Goal: Task Accomplishment & Management: Use online tool/utility

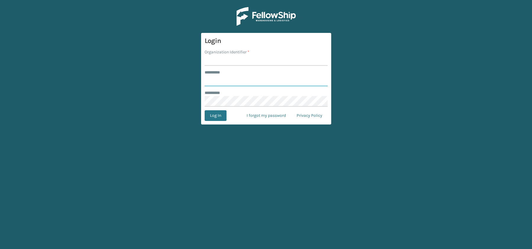
type input "**********"
type input "JumpSport"
click at [205, 110] on button "Log In" at bounding box center [216, 115] width 22 height 11
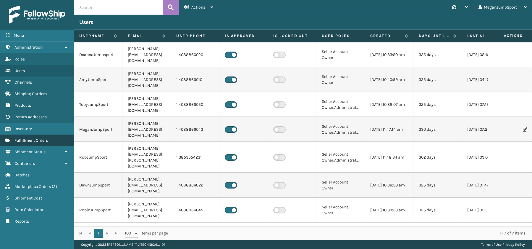
click at [36, 142] on span "Fulfillment Orders" at bounding box center [31, 140] width 33 height 5
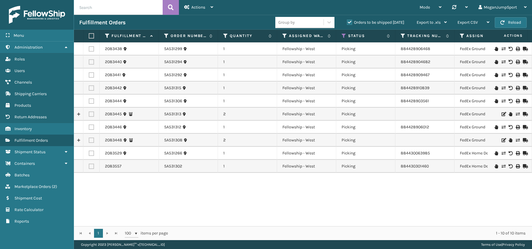
click at [137, 4] on input "text" at bounding box center [118, 7] width 89 height 15
paste input "SA531322"
type input "SA531322"
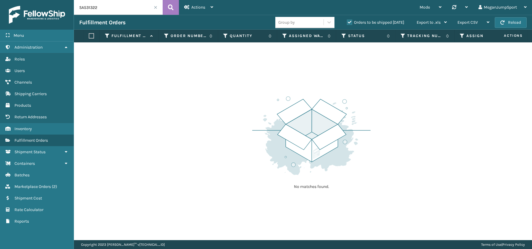
click at [155, 6] on span at bounding box center [156, 8] width 4 height 4
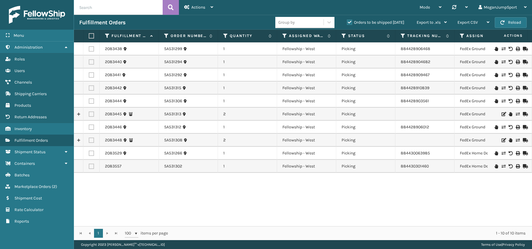
click at [121, 12] on input "text" at bounding box center [118, 7] width 89 height 15
paste input "SA531322"
type input "SA531322"
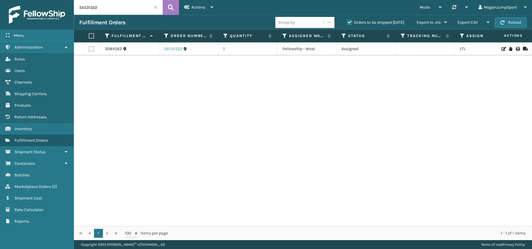
click at [170, 47] on link "SA531322" at bounding box center [173, 49] width 18 height 6
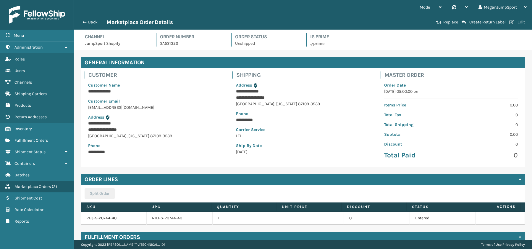
click at [518, 22] on button "Edit" at bounding box center [517, 22] width 19 height 5
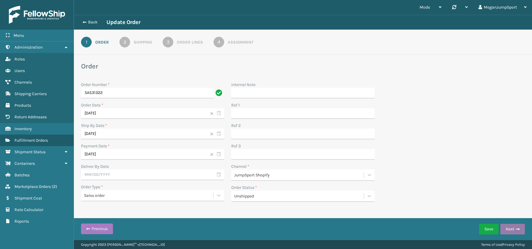
click at [515, 230] on button "Next" at bounding box center [513, 228] width 25 height 11
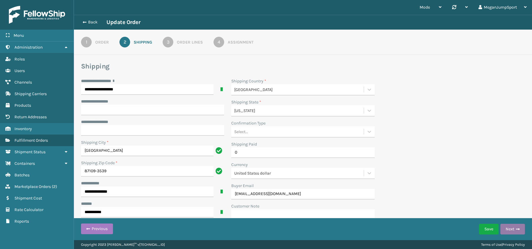
click at [515, 230] on button "Next" at bounding box center [513, 228] width 25 height 11
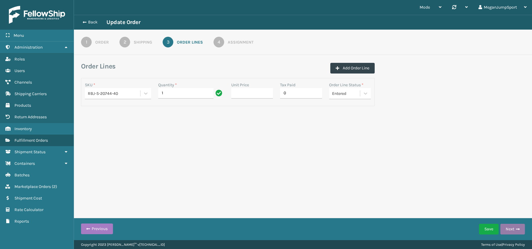
click at [515, 230] on button "Next" at bounding box center [513, 228] width 25 height 11
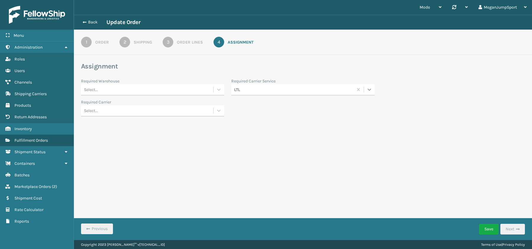
click at [369, 91] on icon at bounding box center [370, 89] width 6 height 6
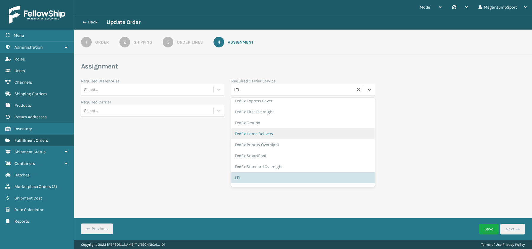
click at [274, 134] on div "FedEx Home Delivery" at bounding box center [302, 133] width 143 height 11
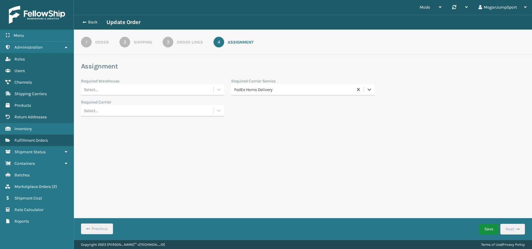
click at [494, 228] on button "Save" at bounding box center [489, 228] width 20 height 11
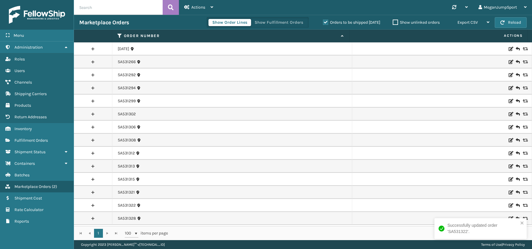
click at [86, 11] on input "text" at bounding box center [118, 7] width 89 height 15
paste input "SA531322"
type input "SA531322"
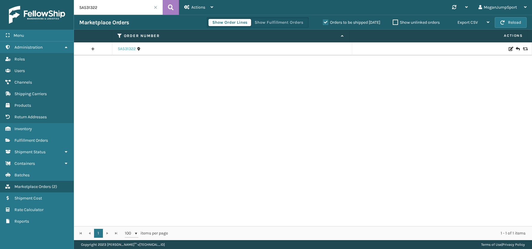
click at [128, 46] on link "SA531322" at bounding box center [127, 49] width 18 height 6
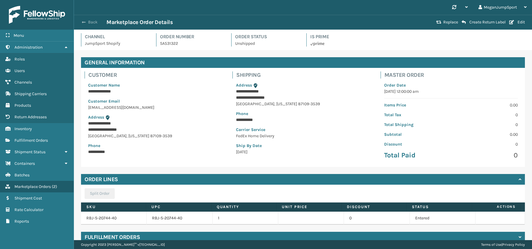
click at [94, 22] on button "Back" at bounding box center [92, 22] width 27 height 5
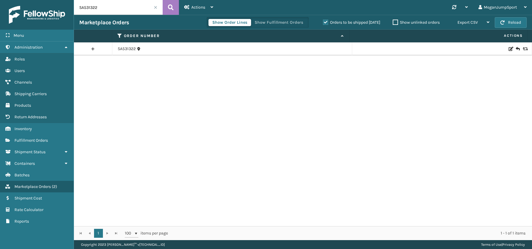
click at [156, 6] on span at bounding box center [156, 8] width 4 height 4
